Goal: Find specific page/section: Find specific page/section

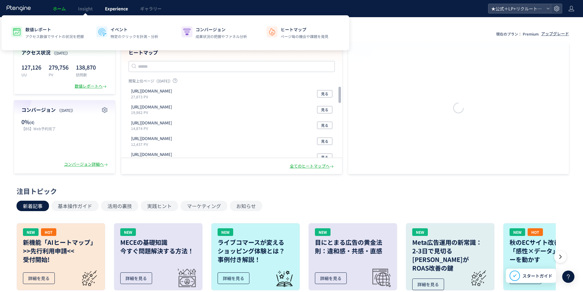
click at [110, 11] on span "Experience" at bounding box center [116, 9] width 23 height 6
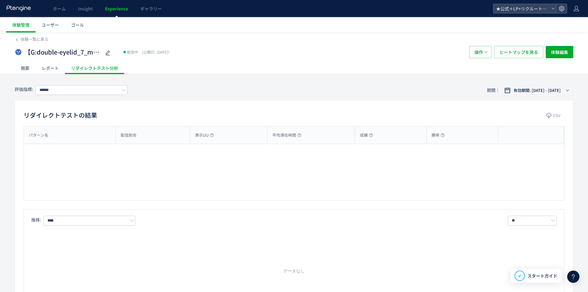
type input "**********"
